Goal: Information Seeking & Learning: Learn about a topic

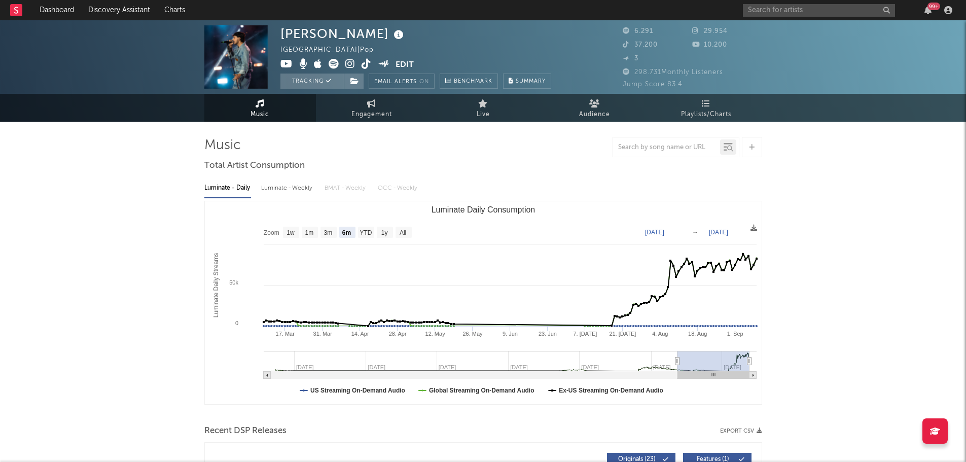
select select "6m"
click at [808, 8] on input "text" at bounding box center [819, 10] width 152 height 13
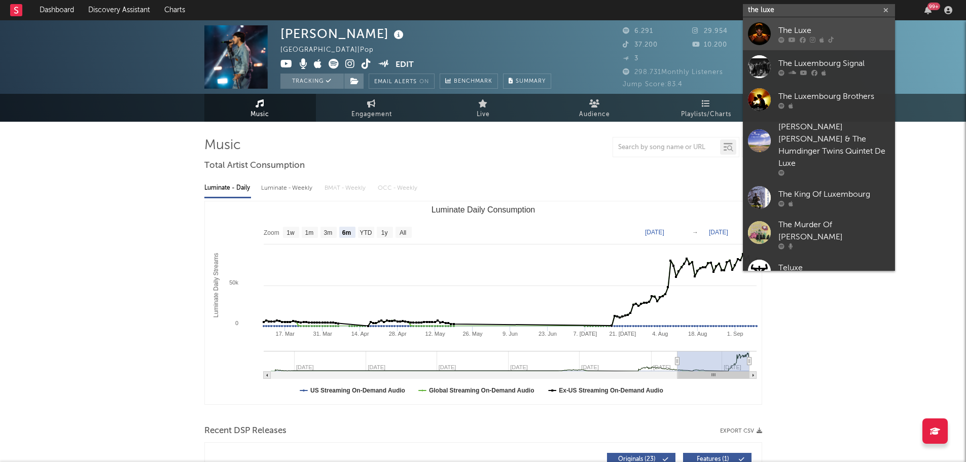
type input "the luxe"
click at [800, 33] on div "The Luxe" at bounding box center [834, 30] width 112 height 12
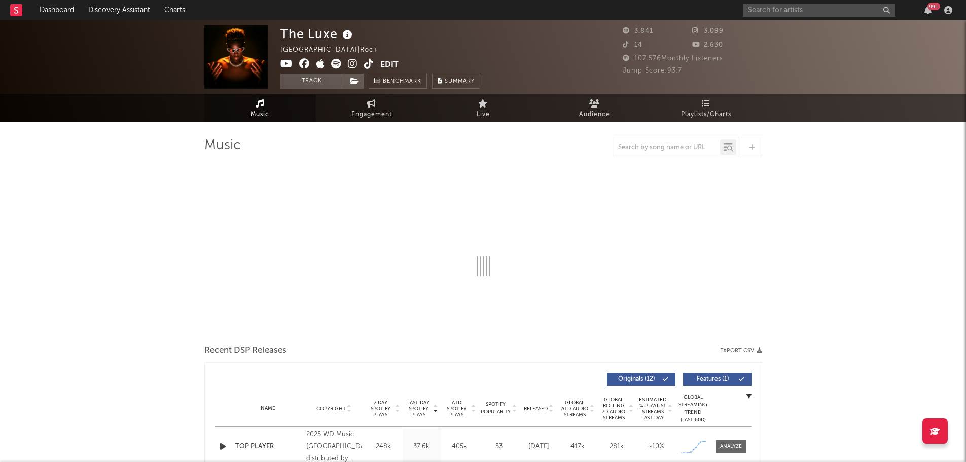
select select "1w"
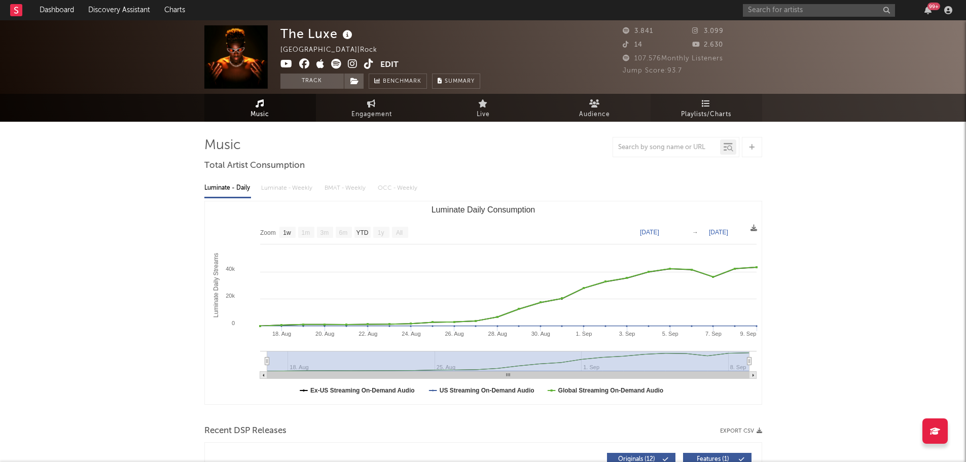
click at [734, 103] on link "Playlists/Charts" at bounding box center [707, 108] width 112 height 28
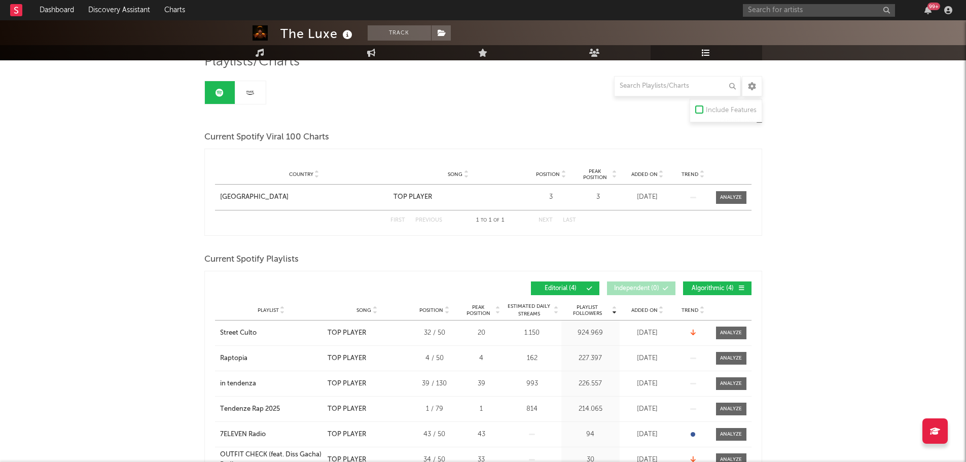
scroll to position [101, 0]
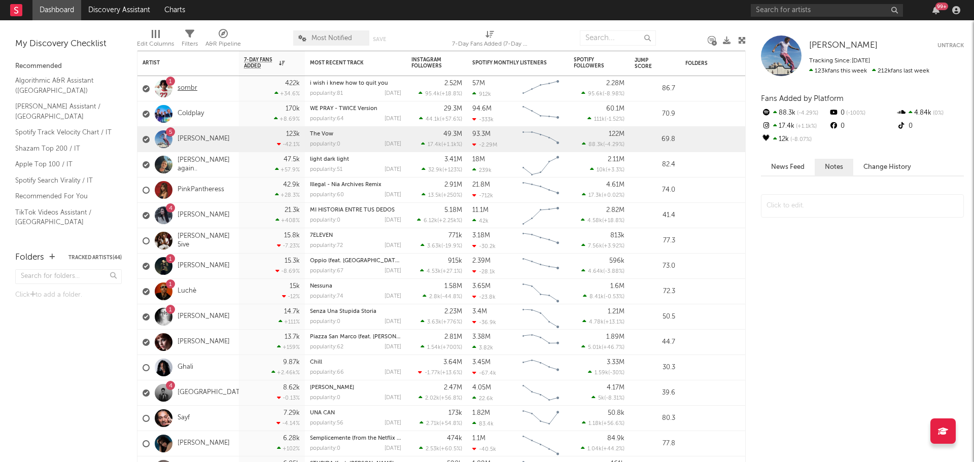
click at [188, 88] on link "sombr" at bounding box center [187, 88] width 20 height 9
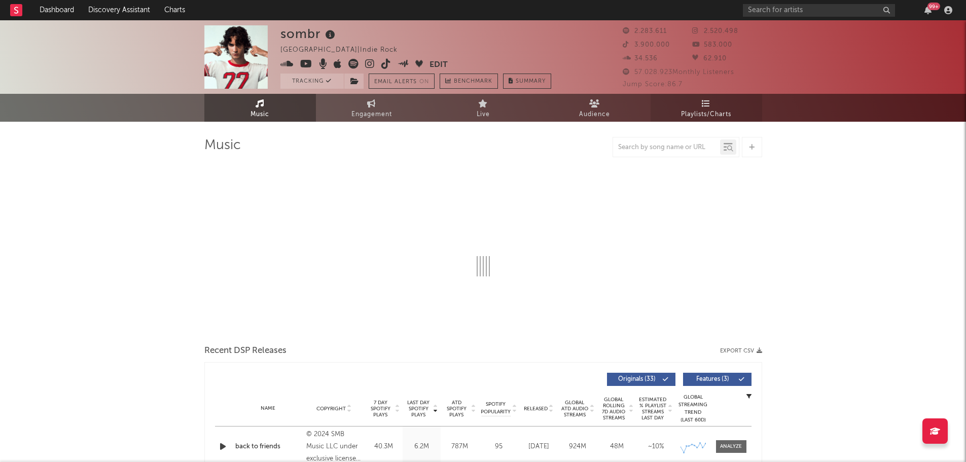
click at [729, 105] on link "Playlists/Charts" at bounding box center [707, 108] width 112 height 28
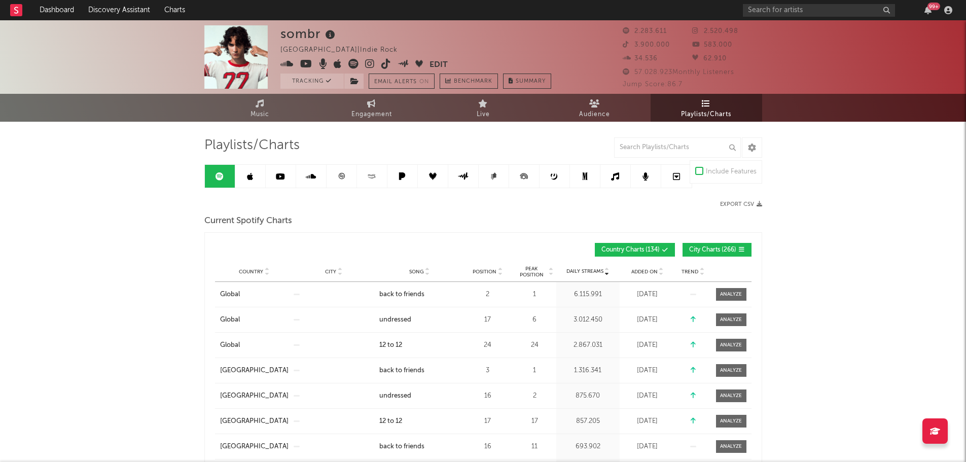
click at [651, 269] on span "Added On" at bounding box center [644, 272] width 26 height 6
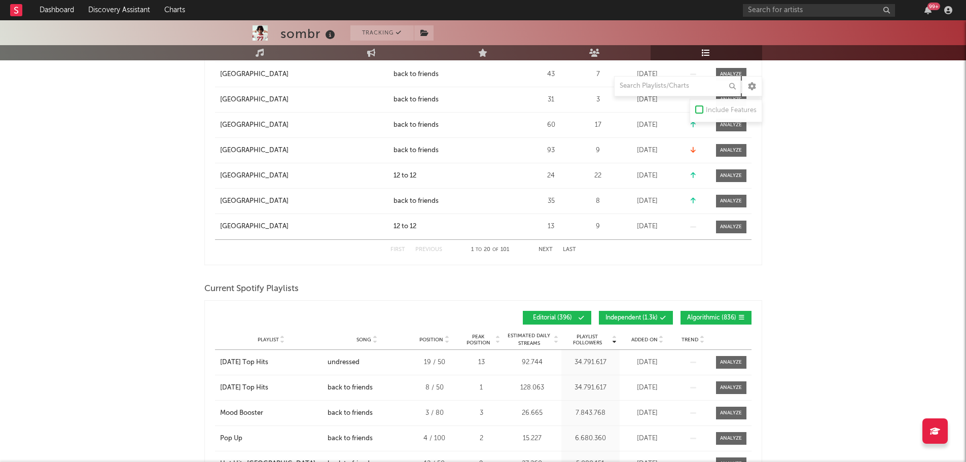
scroll to position [1268, 0]
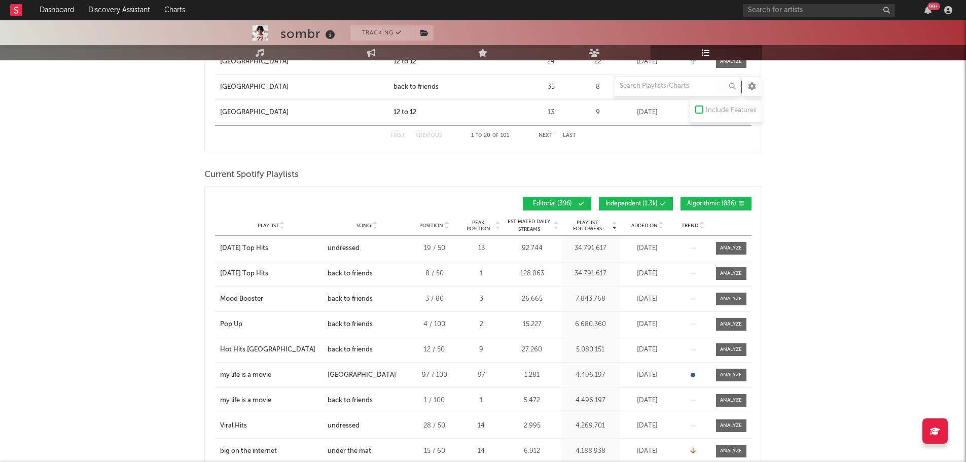
click at [638, 195] on div "Playlist Followers Playlist Song Position Peak Position Playlist Followers Adde…" at bounding box center [483, 204] width 536 height 24
click at [643, 201] on span "Independent ( 1.3k )" at bounding box center [631, 204] width 52 height 6
click at [723, 201] on span "Algorithmic ( 836 )" at bounding box center [711, 204] width 49 height 6
click at [654, 225] on span "Added On" at bounding box center [644, 226] width 26 height 6
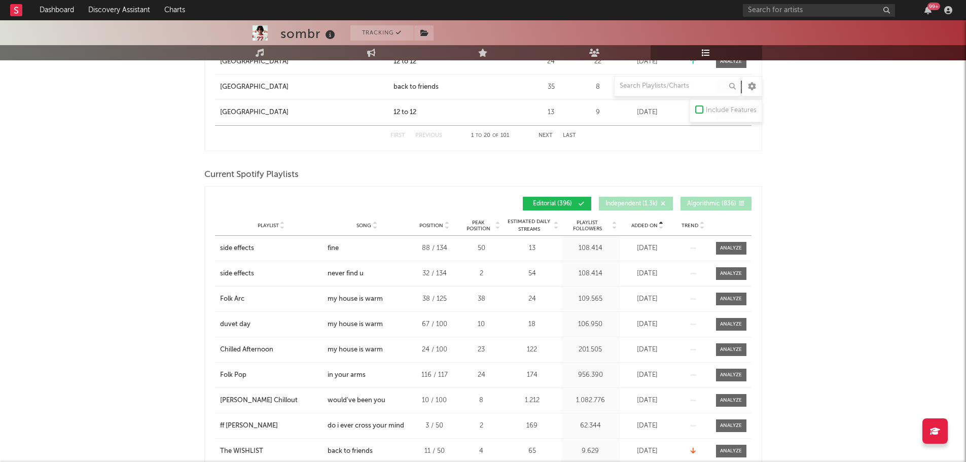
click at [654, 225] on span "Added On" at bounding box center [644, 226] width 26 height 6
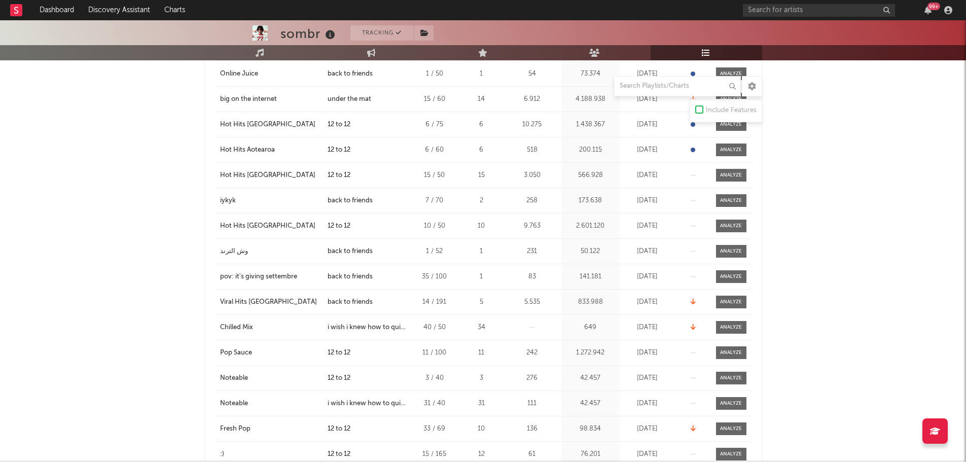
scroll to position [1521, 0]
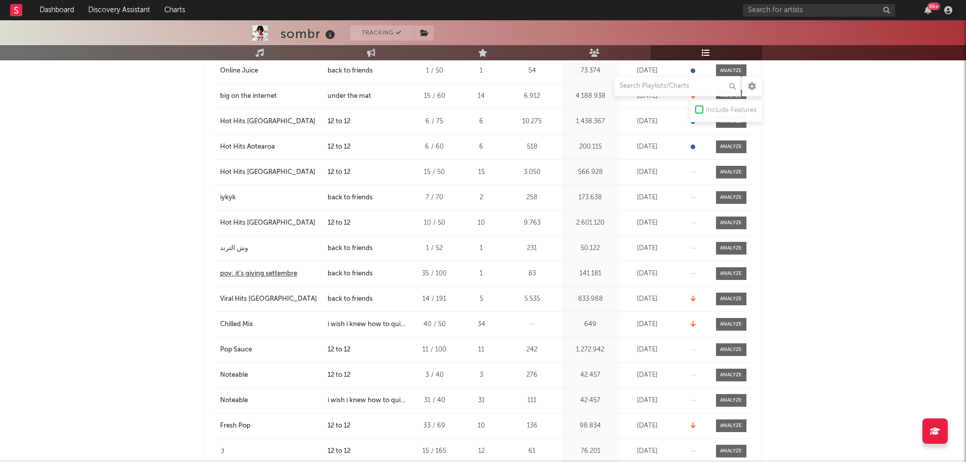
click at [292, 276] on div "pov: it's giving settembre" at bounding box center [258, 274] width 77 height 10
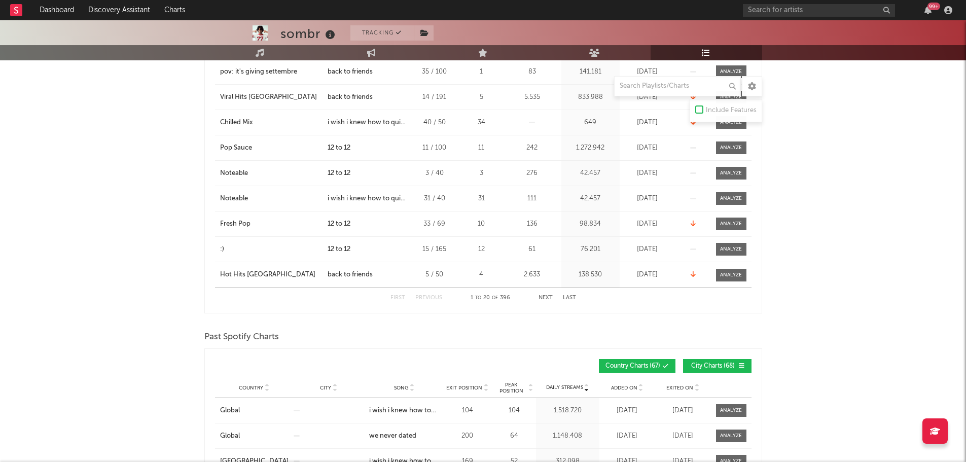
scroll to position [1825, 0]
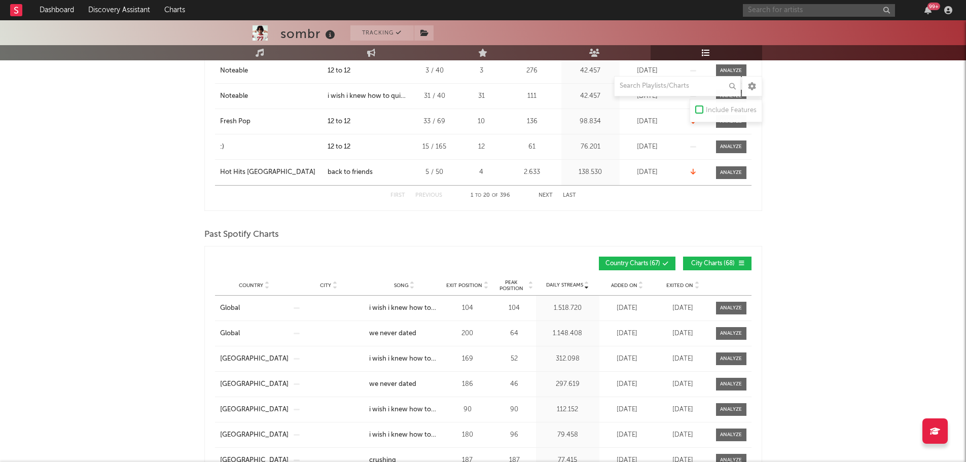
click at [771, 8] on input "text" at bounding box center [819, 10] width 152 height 13
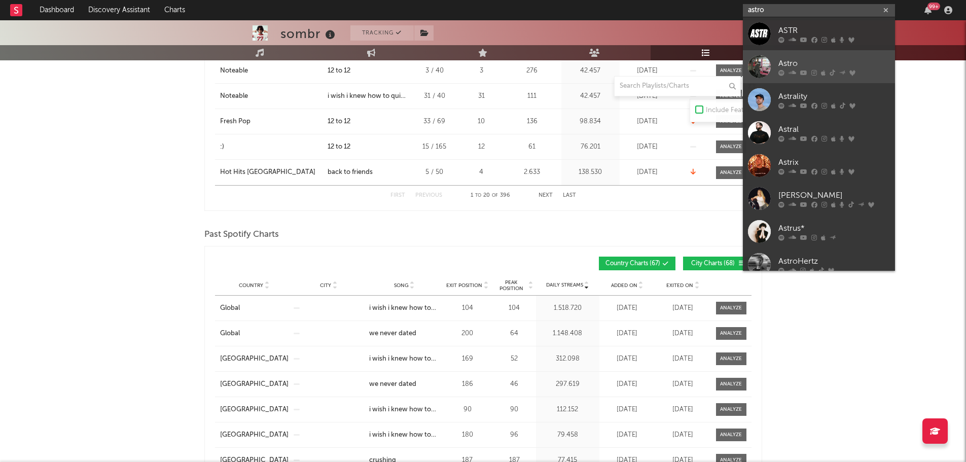
type input "astro"
drag, startPoint x: 825, startPoint y: 58, endPoint x: 708, endPoint y: 133, distance: 138.7
click at [825, 58] on div "Astro" at bounding box center [834, 63] width 112 height 12
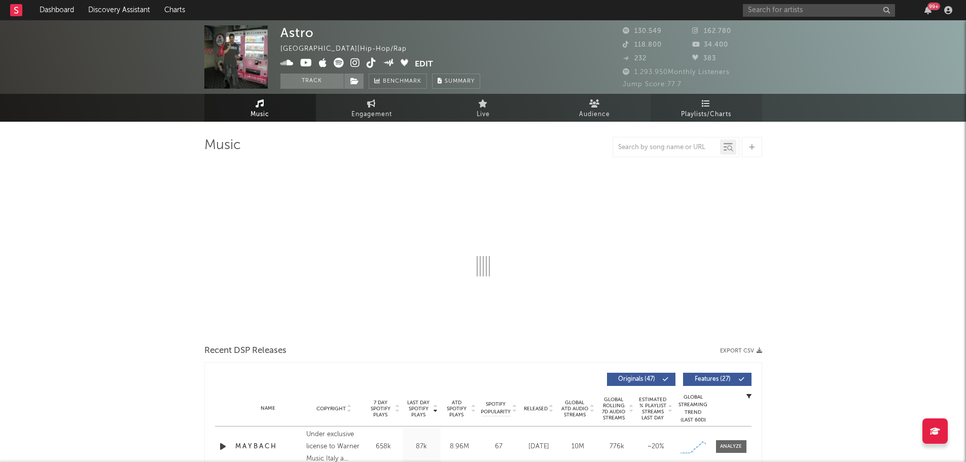
click at [698, 109] on span "Playlists/Charts" at bounding box center [706, 115] width 50 height 12
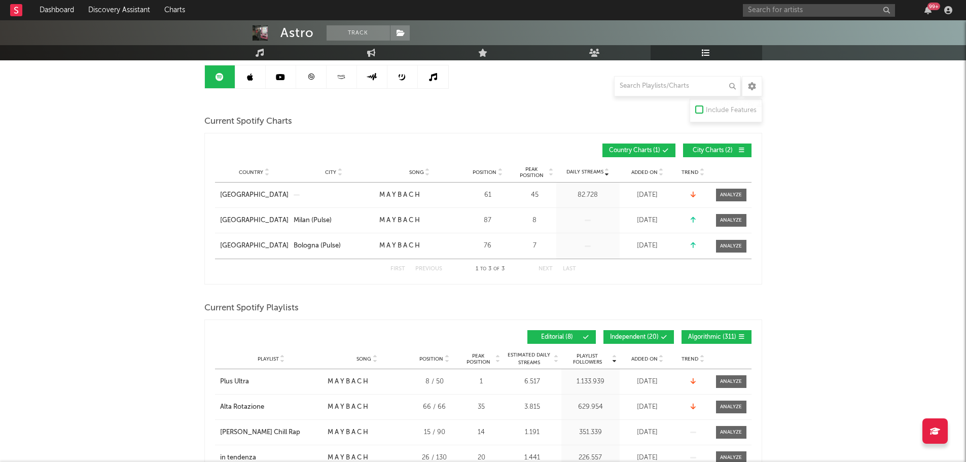
scroll to position [203, 0]
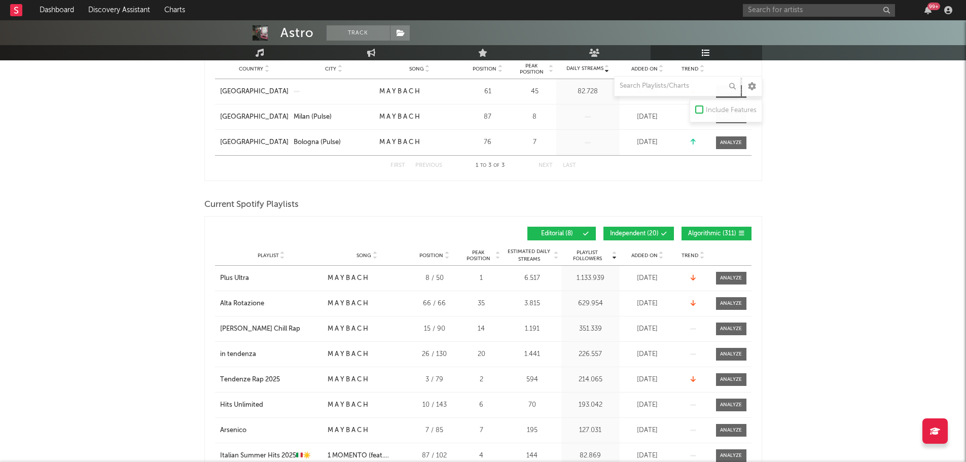
drag, startPoint x: 660, startPoint y: 233, endPoint x: 689, endPoint y: 232, distance: 28.9
click at [660, 233] on button "Independent ( 20 )" at bounding box center [638, 234] width 70 height 14
click at [713, 231] on span "Algorithmic ( 311 )" at bounding box center [712, 234] width 48 height 6
click at [664, 256] on div "Added On" at bounding box center [647, 255] width 51 height 8
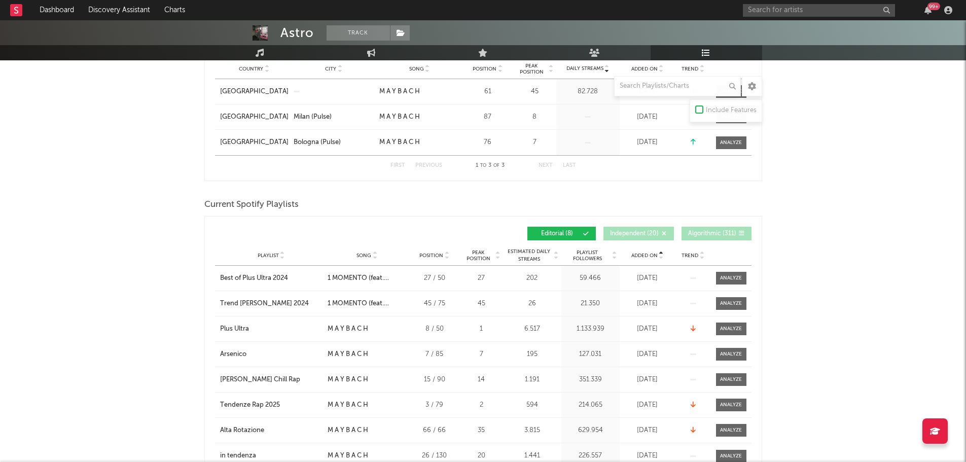
click at [661, 256] on icon at bounding box center [661, 258] width 5 height 4
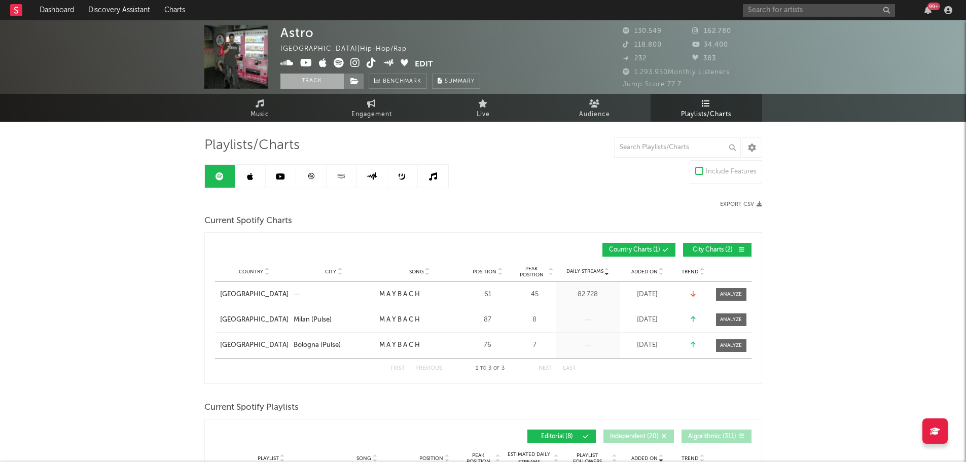
click at [320, 82] on button "Track" at bounding box center [311, 81] width 63 height 15
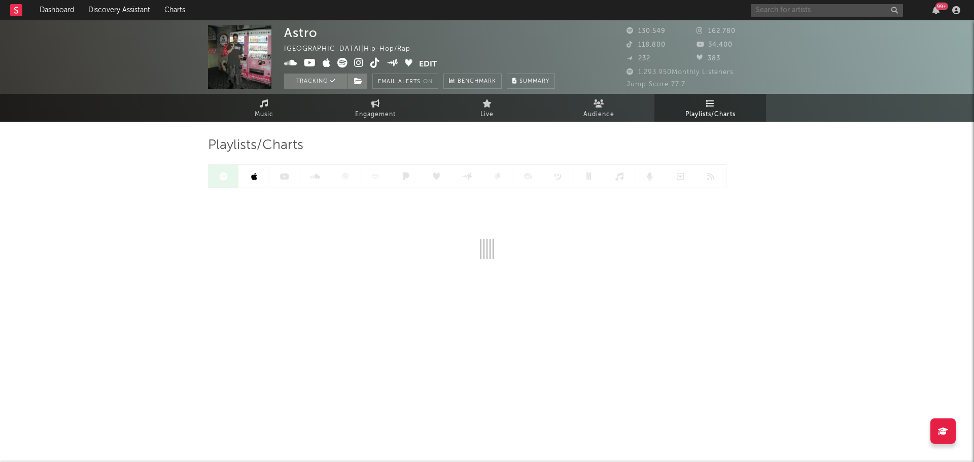
click at [846, 8] on input "text" at bounding box center [826, 10] width 152 height 13
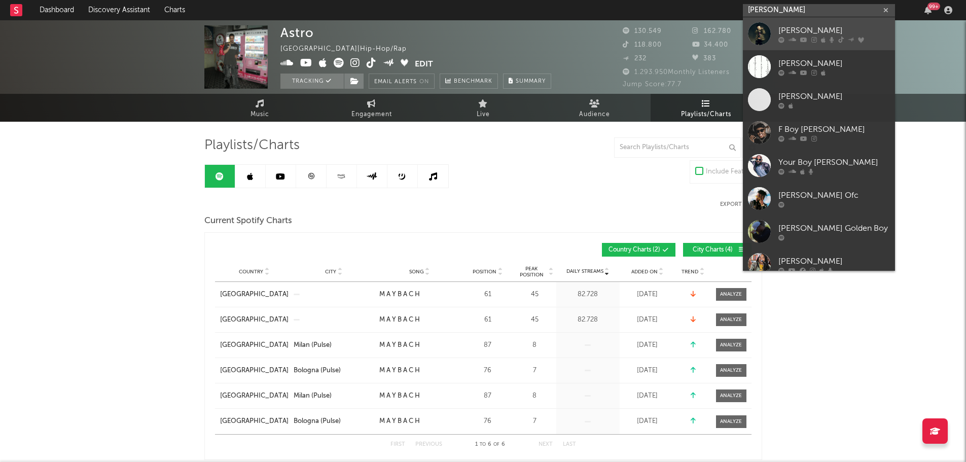
type input "[PERSON_NAME]"
click at [783, 23] on link "[PERSON_NAME]" at bounding box center [819, 33] width 152 height 33
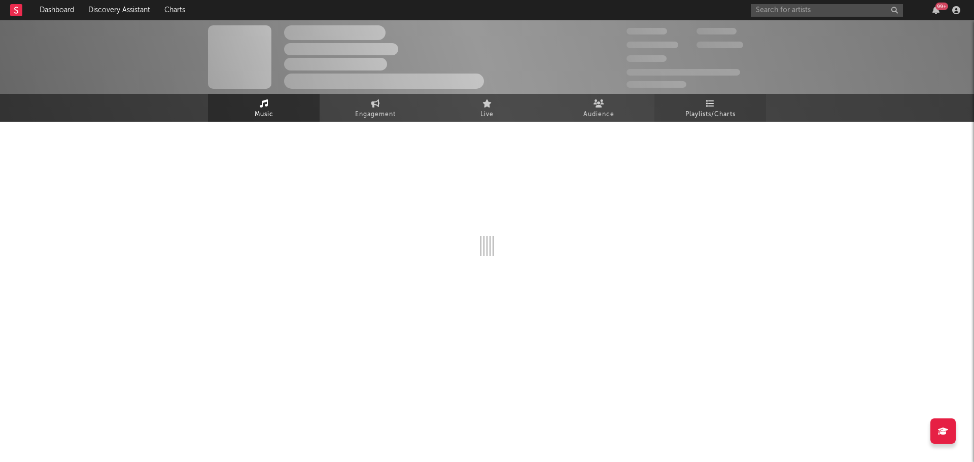
click at [723, 112] on span "Playlists/Charts" at bounding box center [710, 115] width 50 height 12
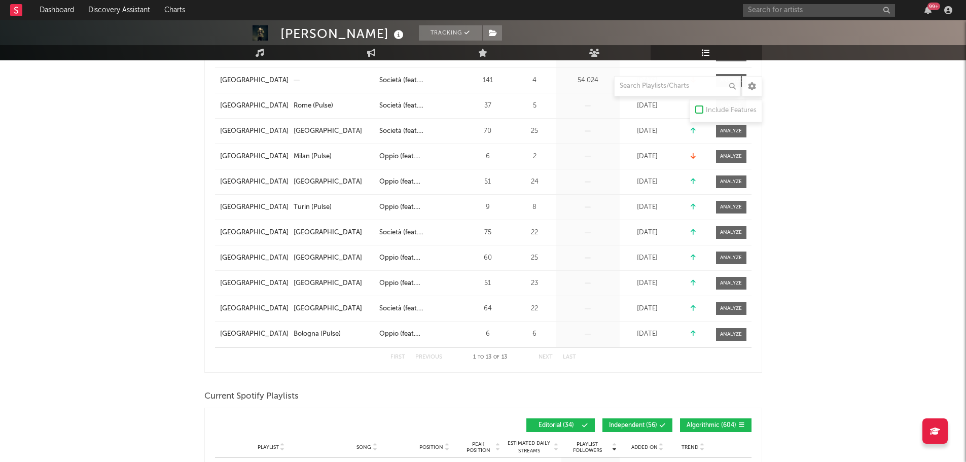
scroll to position [406, 0]
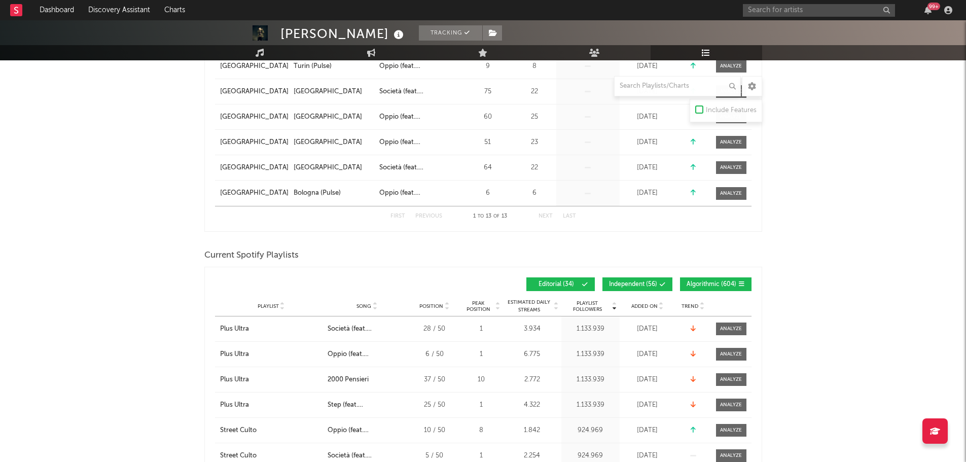
drag, startPoint x: 639, startPoint y: 282, endPoint x: 658, endPoint y: 281, distance: 19.3
click at [639, 282] on span "Independent ( 56 )" at bounding box center [633, 284] width 48 height 6
click at [687, 281] on span "Algorithmic ( 604 )" at bounding box center [712, 284] width 50 height 6
click at [644, 303] on span "Added On" at bounding box center [644, 306] width 26 height 6
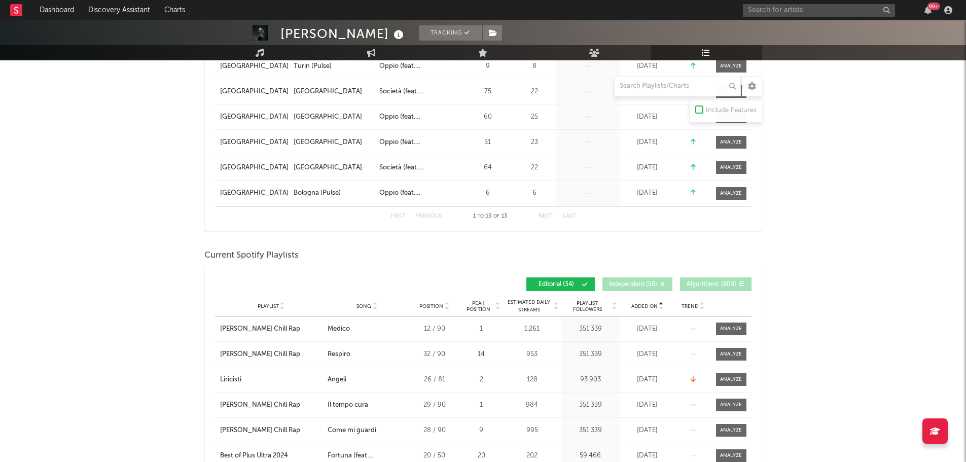
click at [644, 303] on span "Added On" at bounding box center [644, 306] width 26 height 6
click at [788, 13] on input "text" at bounding box center [819, 10] width 152 height 13
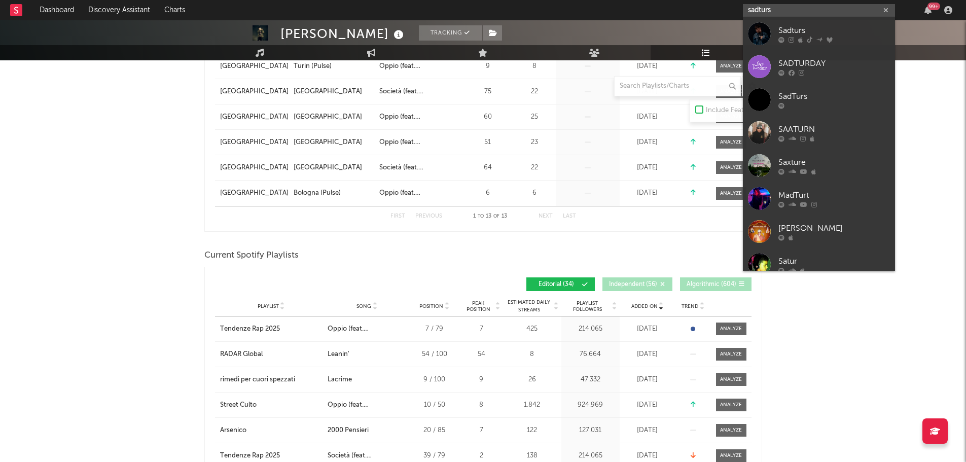
type input "sadturs"
click at [791, 26] on div "Sadturs" at bounding box center [834, 30] width 112 height 12
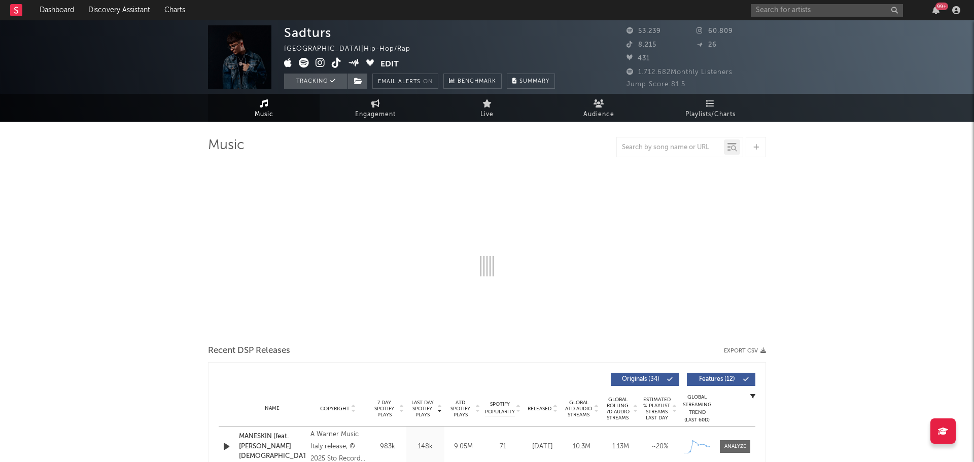
select select "6m"
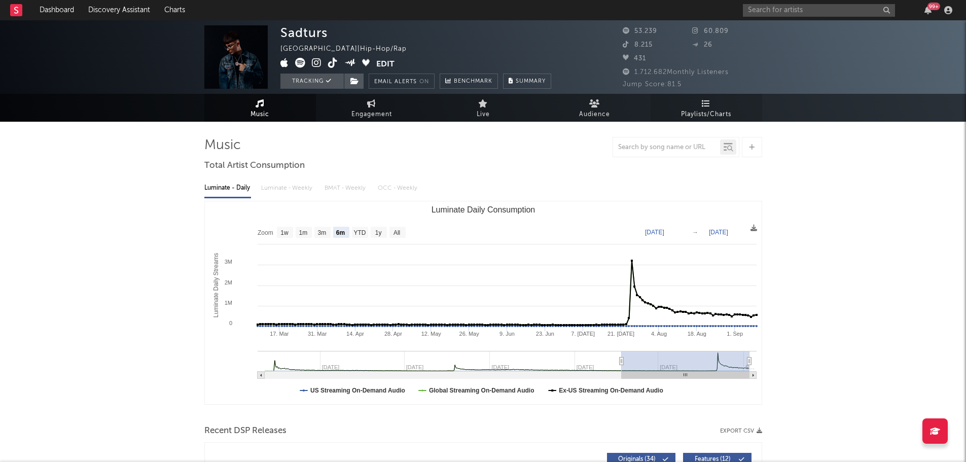
click at [685, 95] on link "Playlists/Charts" at bounding box center [707, 108] width 112 height 28
